Goal: Information Seeking & Learning: Learn about a topic

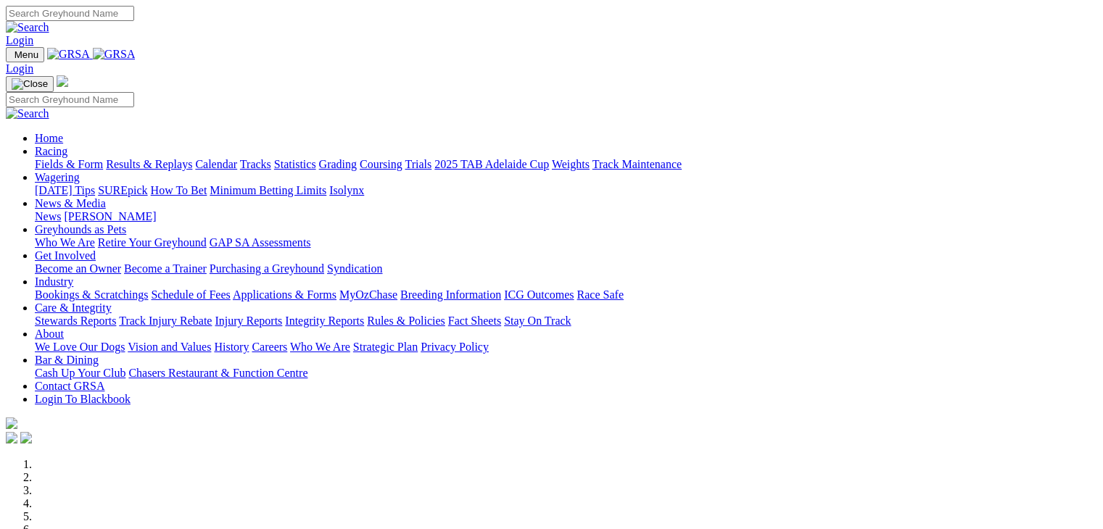
click at [95, 184] on link "[DATE] Tips" at bounding box center [65, 190] width 60 height 12
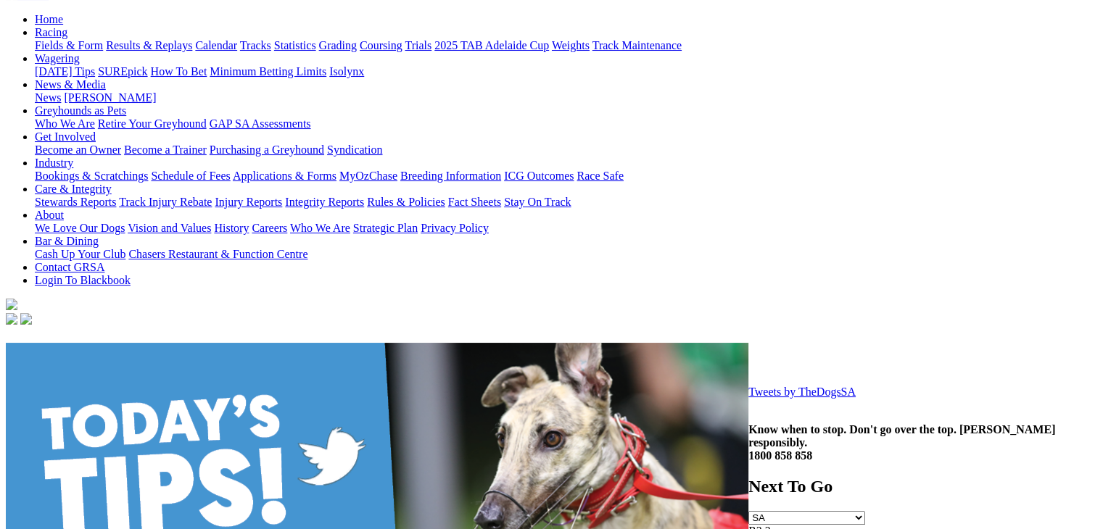
scroll to position [241, 0]
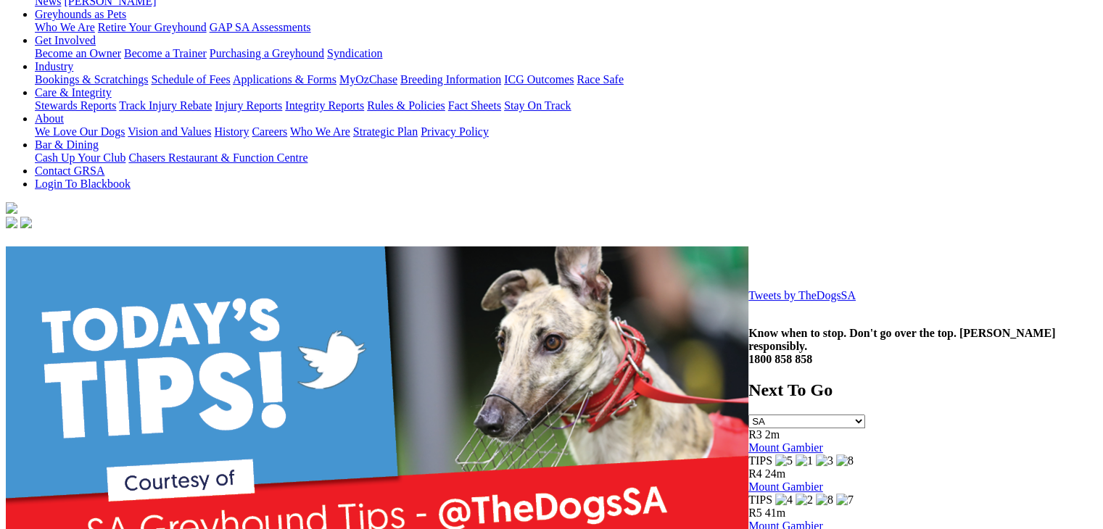
click at [748, 302] on link "Tweets by TheDogsSA" at bounding box center [801, 295] width 107 height 12
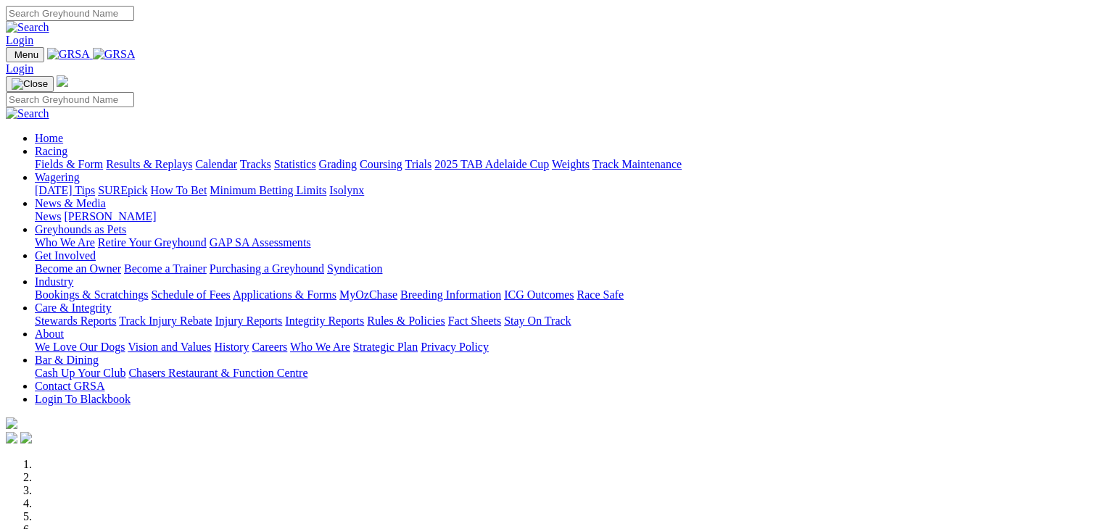
click at [147, 184] on link "SUREpick" at bounding box center [122, 190] width 49 height 12
click at [95, 184] on link "[DATE] Tips" at bounding box center [65, 190] width 60 height 12
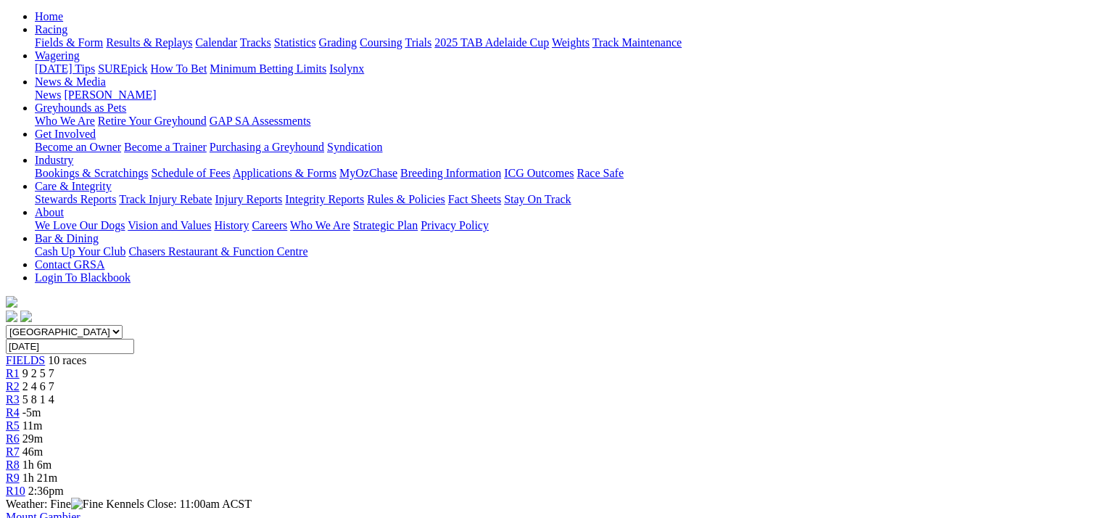
scroll to position [120, 0]
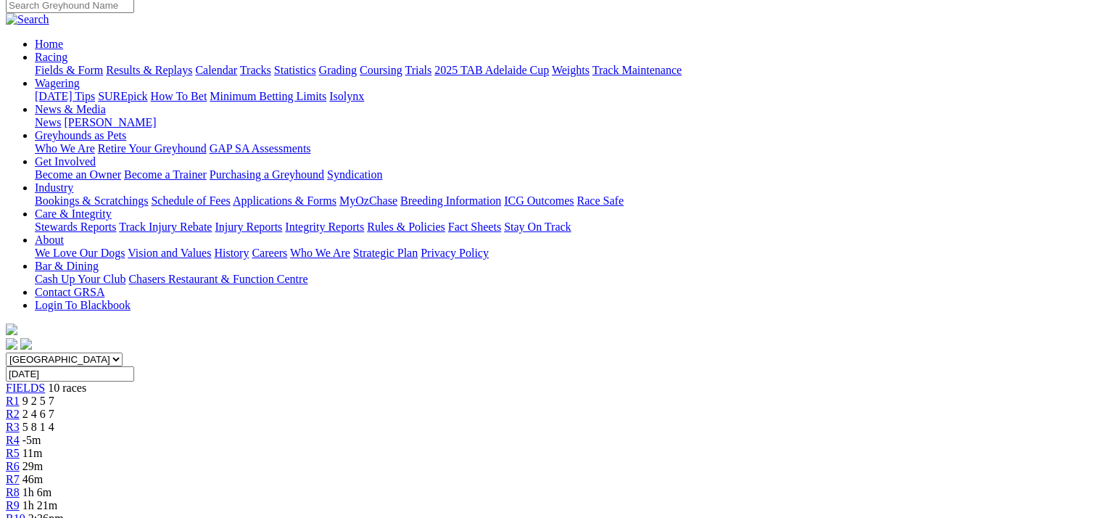
click at [791, 486] on div "R8 1h 6m" at bounding box center [551, 492] width 1091 height 13
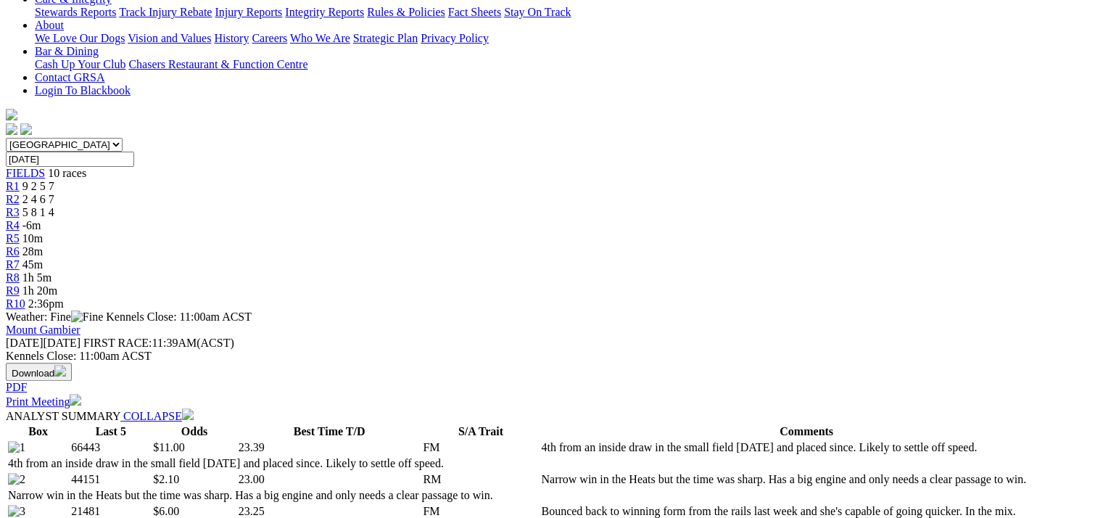
scroll to position [362, 0]
